Goal: Task Accomplishment & Management: Use online tool/utility

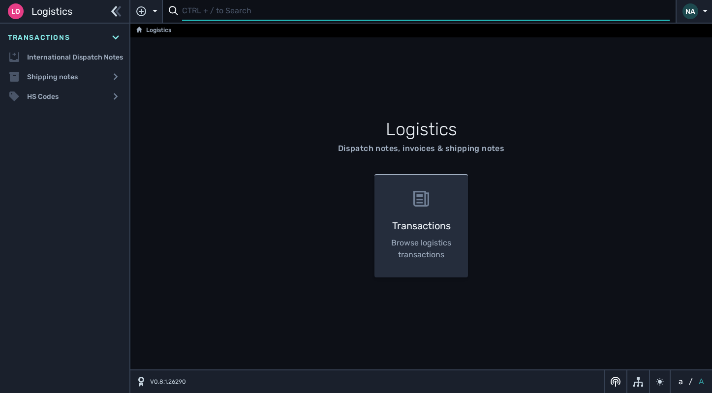
click at [196, 17] on input "text" at bounding box center [425, 11] width 487 height 19
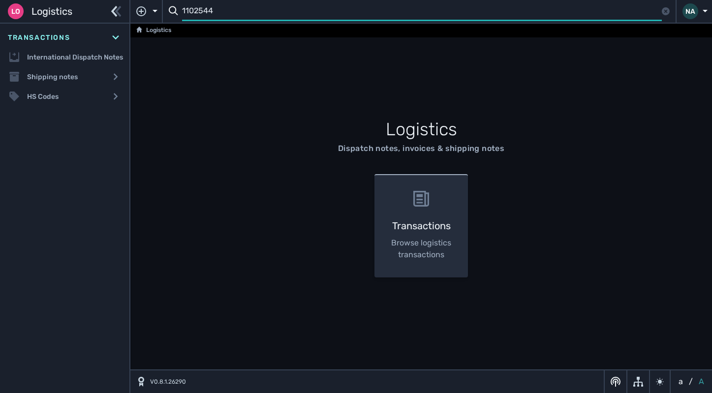
type input "1102544"
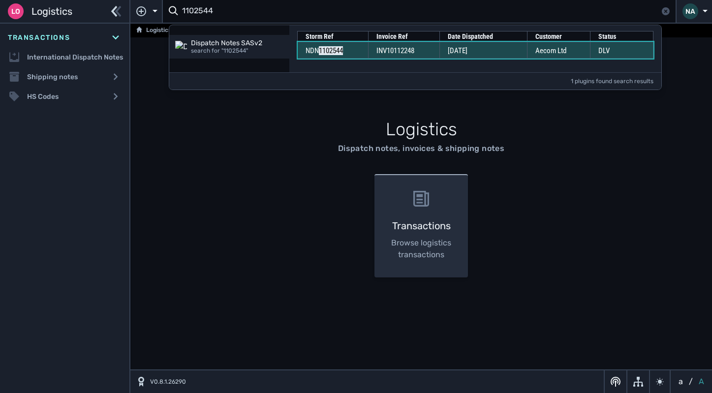
click at [437, 51] on td "INV10112248" at bounding box center [403, 50] width 71 height 17
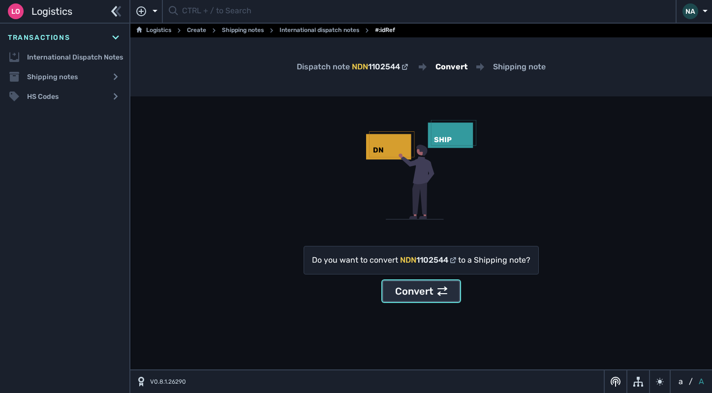
click at [422, 289] on div "Convert" at bounding box center [421, 291] width 52 height 15
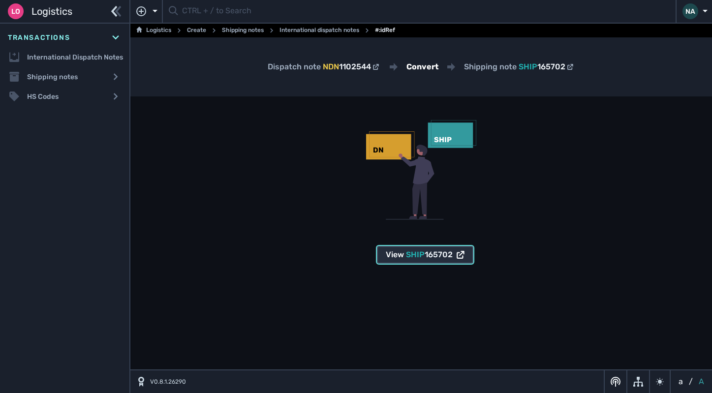
click at [405, 255] on div "View SHIP 165702" at bounding box center [425, 255] width 79 height 12
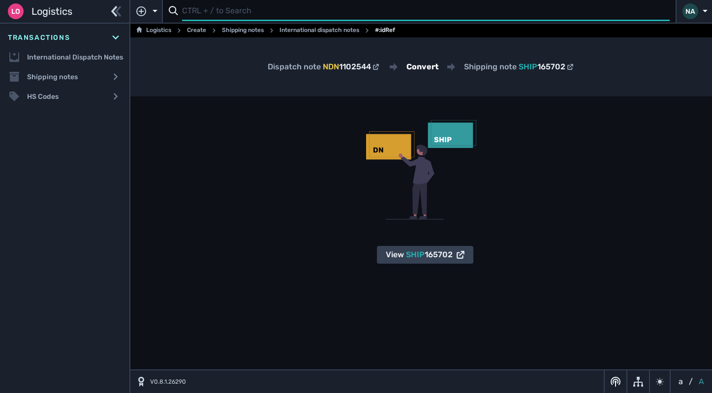
click at [245, 9] on input "text" at bounding box center [425, 11] width 487 height 19
type input "1102543"
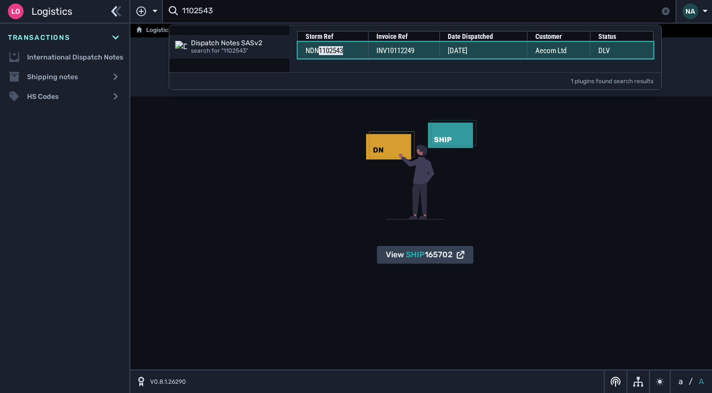
click at [409, 54] on span "INV10112249" at bounding box center [395, 50] width 38 height 9
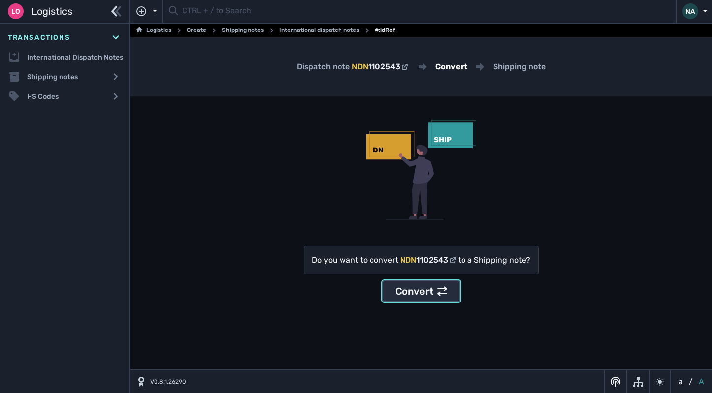
click at [415, 300] on button "Convert" at bounding box center [421, 291] width 78 height 22
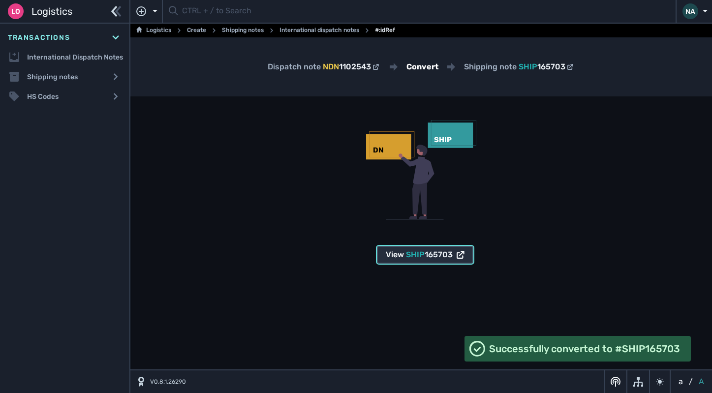
click at [414, 258] on span "SHIP" at bounding box center [415, 254] width 19 height 9
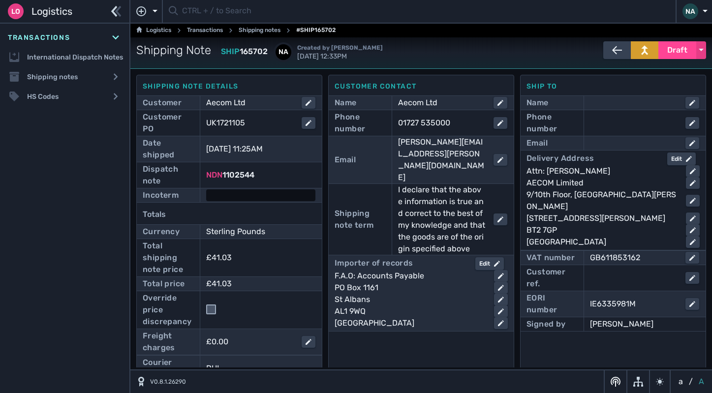
click at [244, 193] on div at bounding box center [260, 195] width 109 height 12
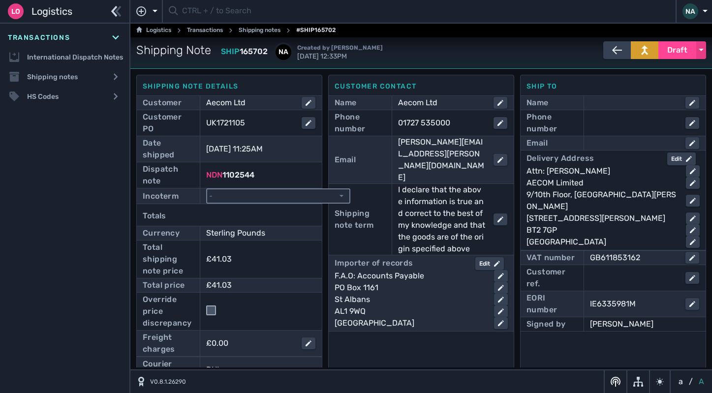
click at [277, 195] on select "- Ex Works - EXW Free Carrier - FCA Carriage Paid To - CPT Carriage Insurance P…" at bounding box center [278, 195] width 142 height 13
select select "[object Object]"
click at [207, 189] on select "- Ex Works - EXW Free Carrier - FCA Carriage Paid To - CPT Carriage Insurance P…" at bounding box center [278, 195] width 142 height 13
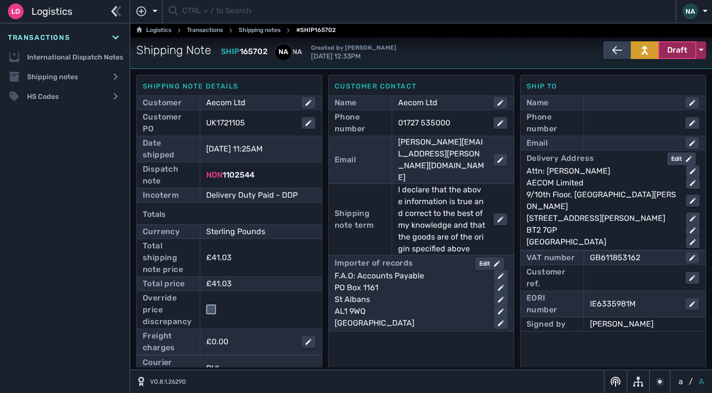
click at [667, 51] on span "Draft" at bounding box center [677, 50] width 20 height 12
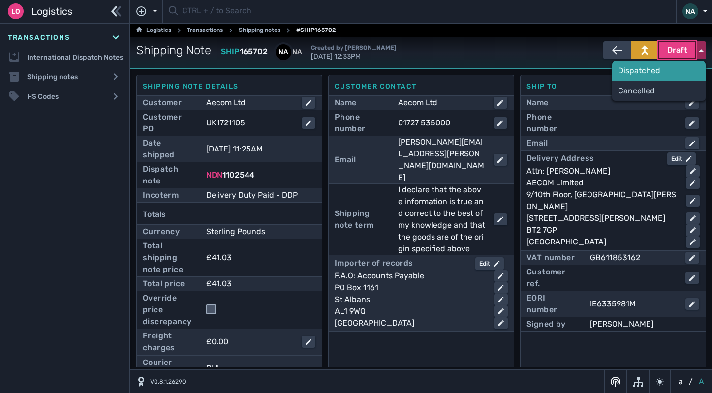
click at [636, 70] on div "Dispatched" at bounding box center [658, 71] width 93 height 20
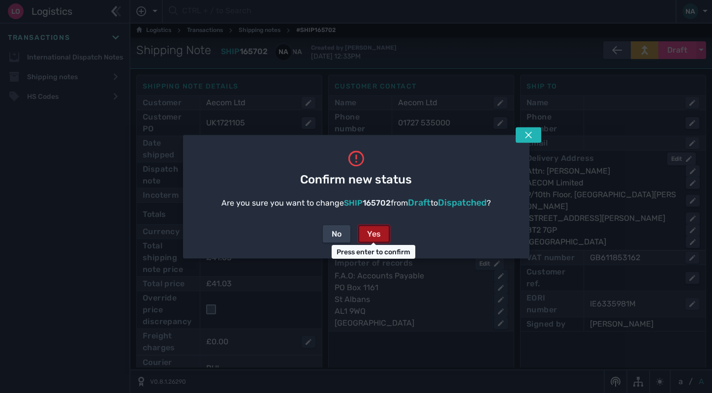
click at [372, 228] on div "Yes" at bounding box center [374, 234] width 14 height 12
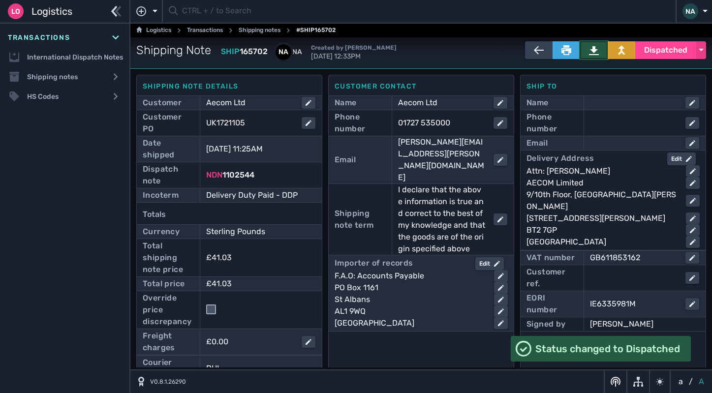
click at [591, 49] on icon at bounding box center [594, 50] width 10 height 10
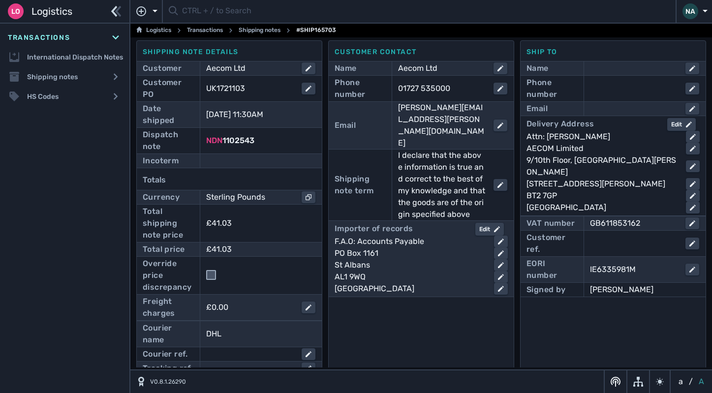
scroll to position [49, 0]
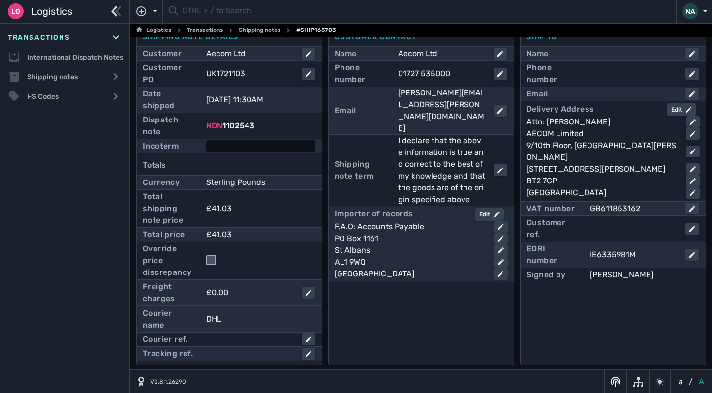
click at [254, 150] on div at bounding box center [260, 146] width 109 height 12
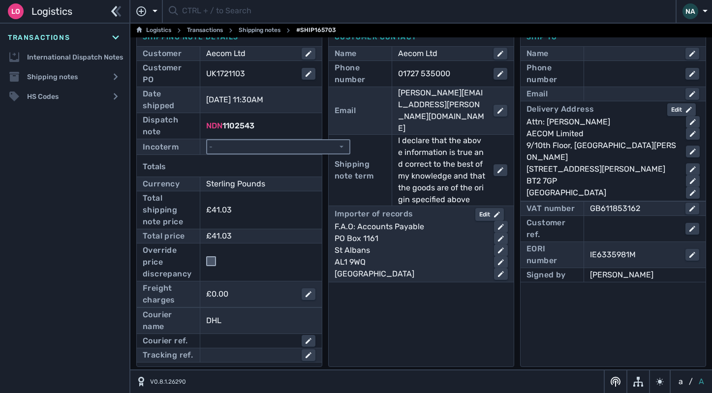
click at [277, 145] on select "- Ex Works - EXW Free Carrier - FCA Carriage Paid To - CPT Carriage Insurance P…" at bounding box center [278, 146] width 142 height 13
select select "[object Object]"
click at [207, 140] on select "- Ex Works - EXW Free Carrier - FCA Carriage Paid To - CPT Carriage Insurance P…" at bounding box center [278, 146] width 142 height 13
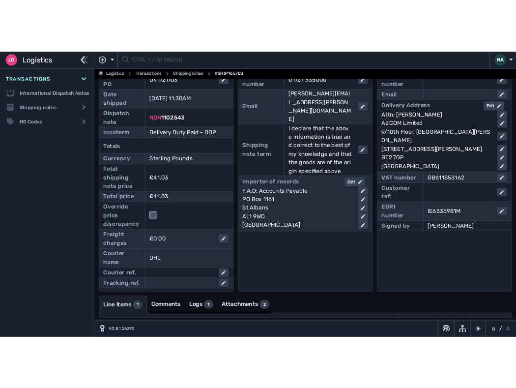
scroll to position [0, 0]
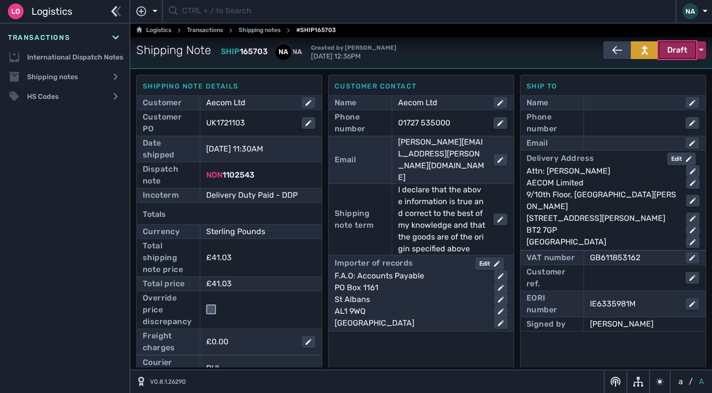
click at [671, 55] on span "Draft" at bounding box center [677, 50] width 20 height 12
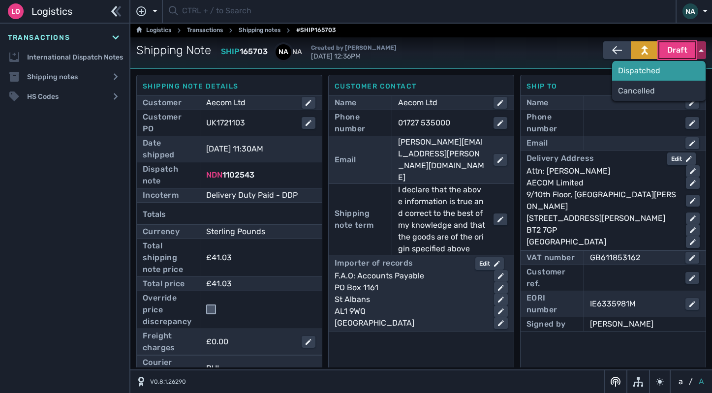
click at [644, 67] on div "Dispatched" at bounding box center [658, 71] width 93 height 20
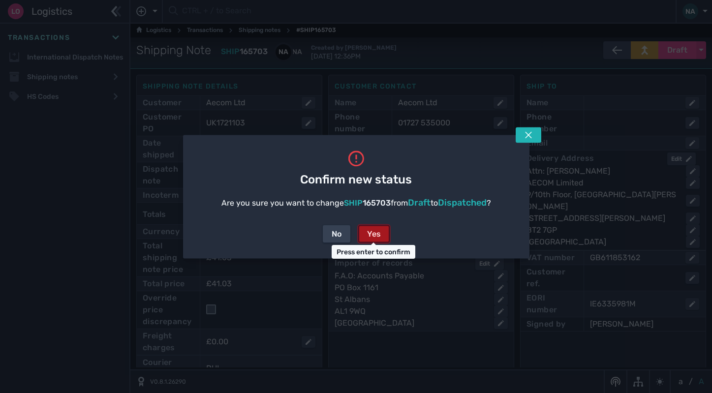
click at [380, 228] on div "Yes" at bounding box center [374, 234] width 14 height 12
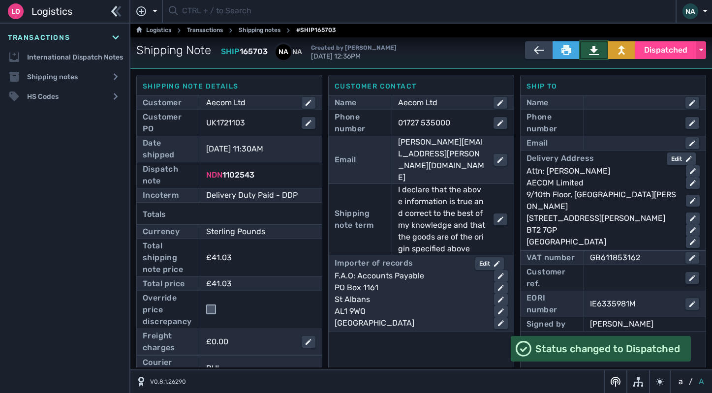
click at [590, 51] on icon at bounding box center [594, 50] width 10 height 9
